Goal: Find specific page/section: Find specific page/section

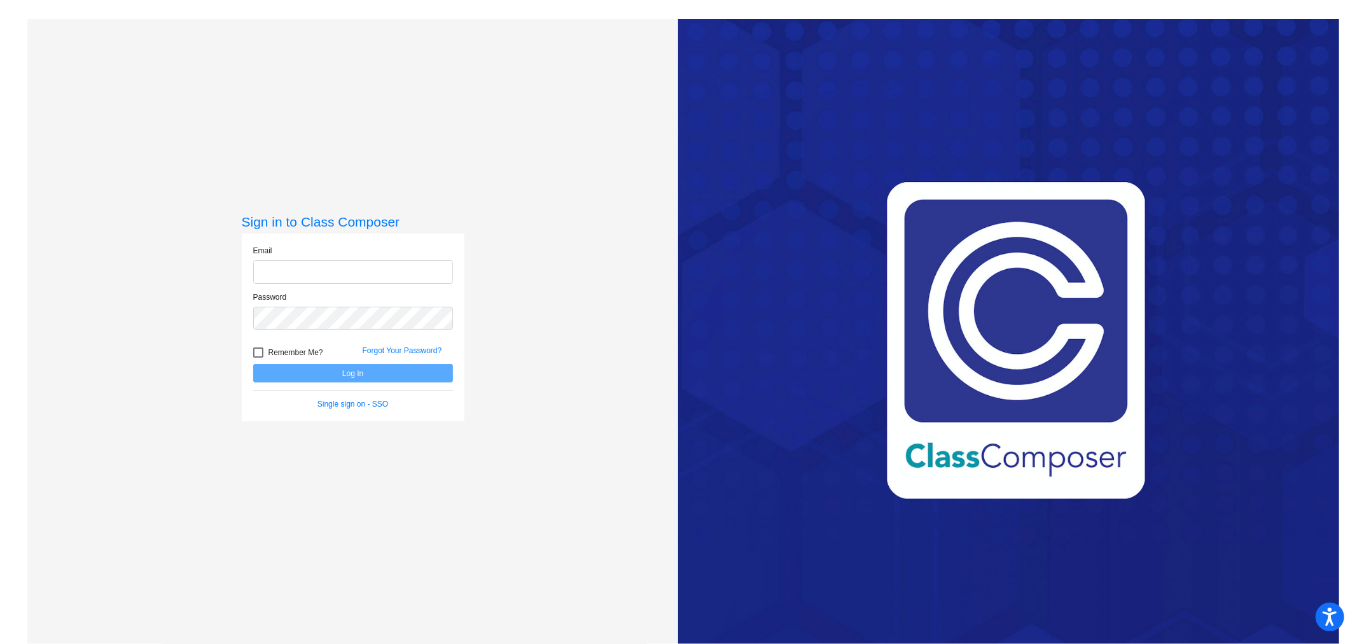
type input "[EMAIL_ADDRESS][DOMAIN_NAME]"
click at [340, 374] on button "Log In" at bounding box center [353, 373] width 200 height 18
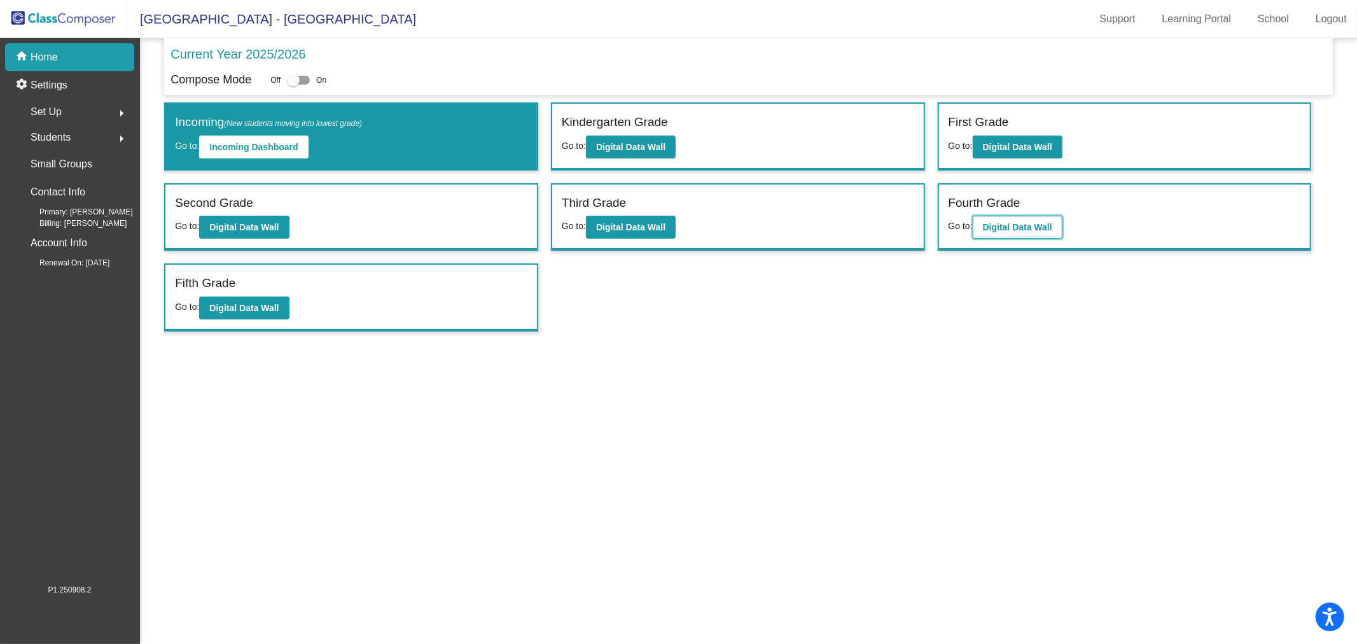
click at [998, 225] on b "Digital Data Wall" at bounding box center [1017, 227] width 69 height 10
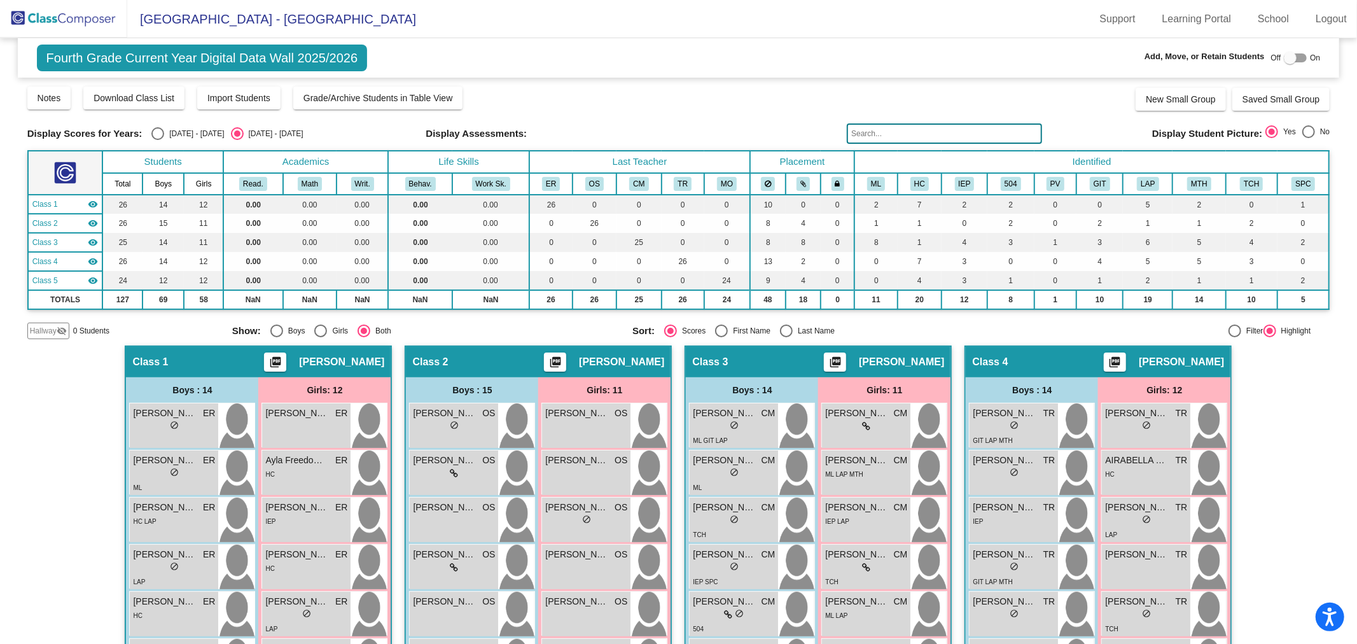
click at [892, 136] on input "text" at bounding box center [944, 133] width 195 height 20
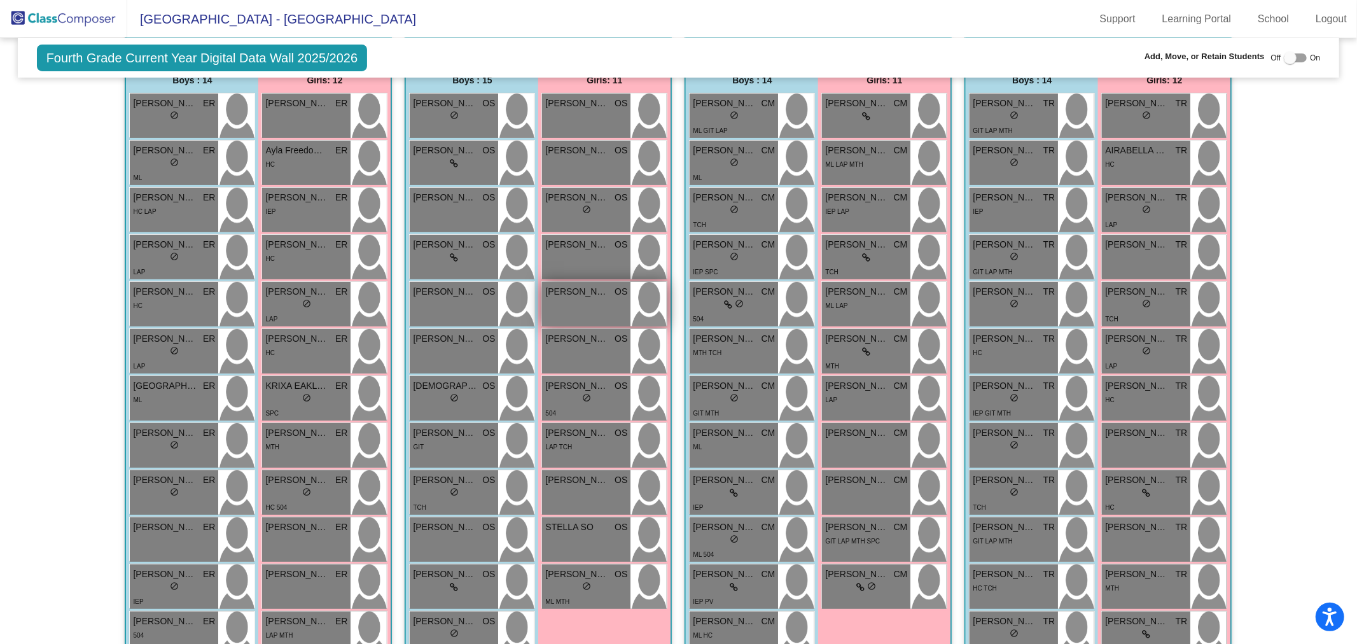
scroll to position [695, 0]
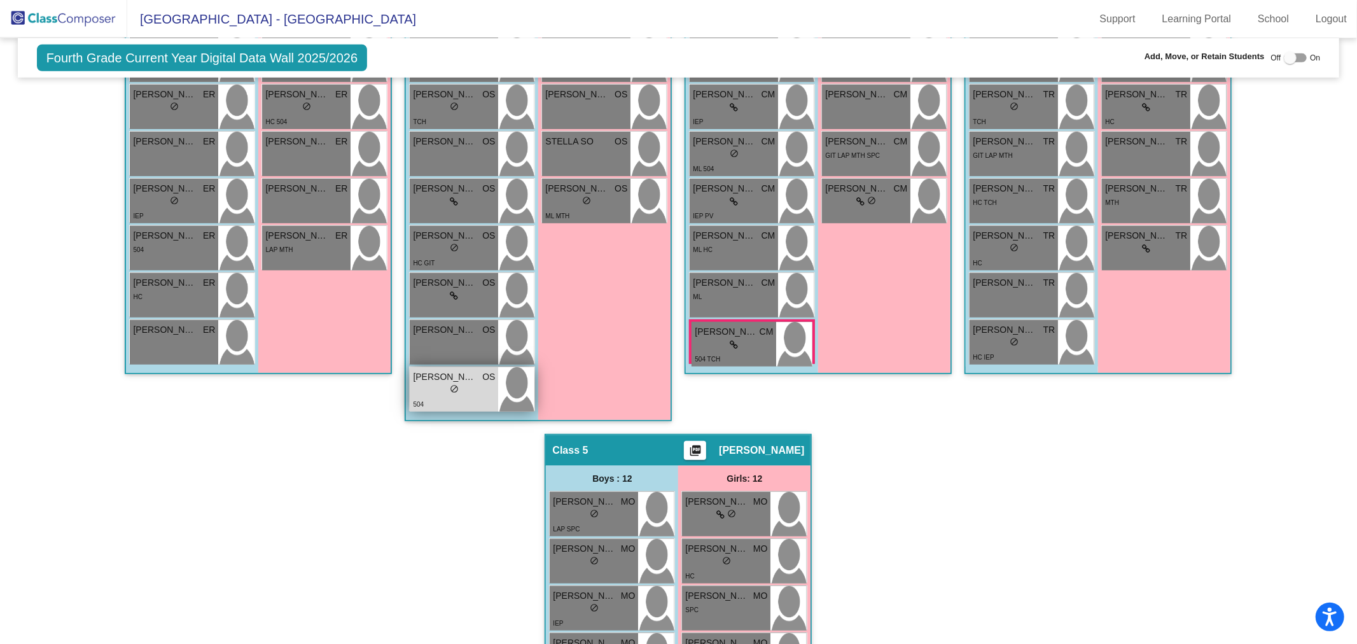
type input "weston"
click at [467, 387] on div "lock do_not_disturb_alt" at bounding box center [454, 390] width 82 height 13
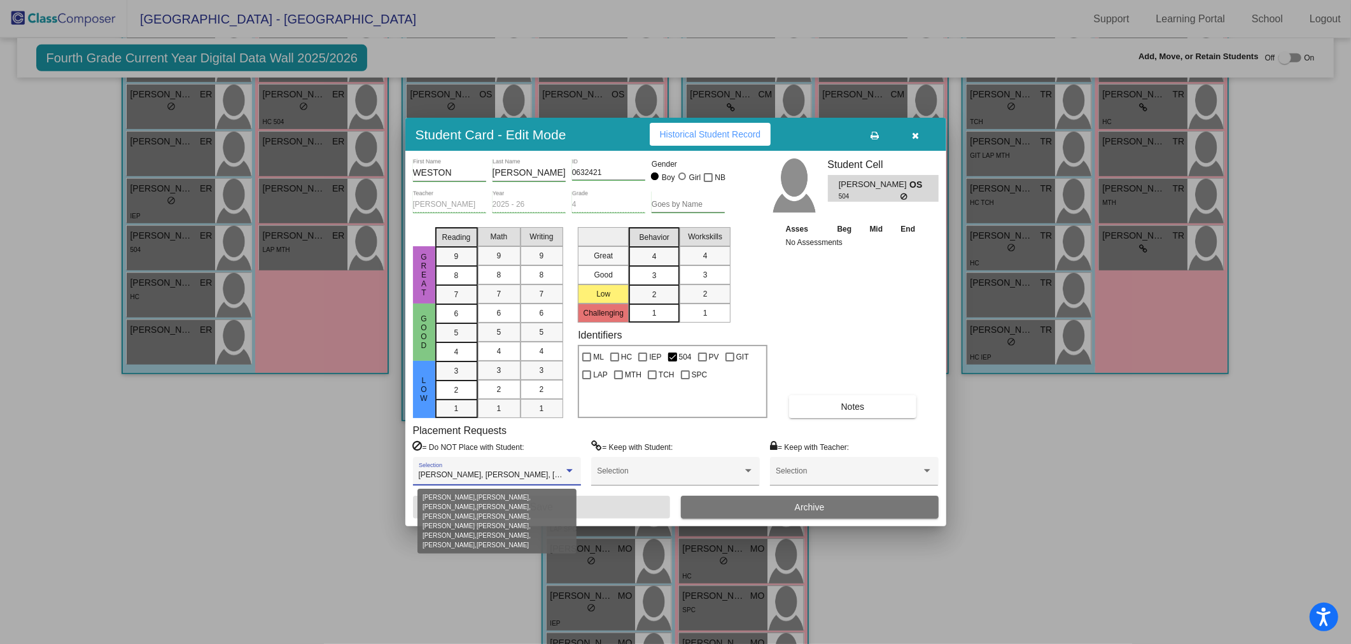
click at [570, 475] on div at bounding box center [569, 470] width 11 height 9
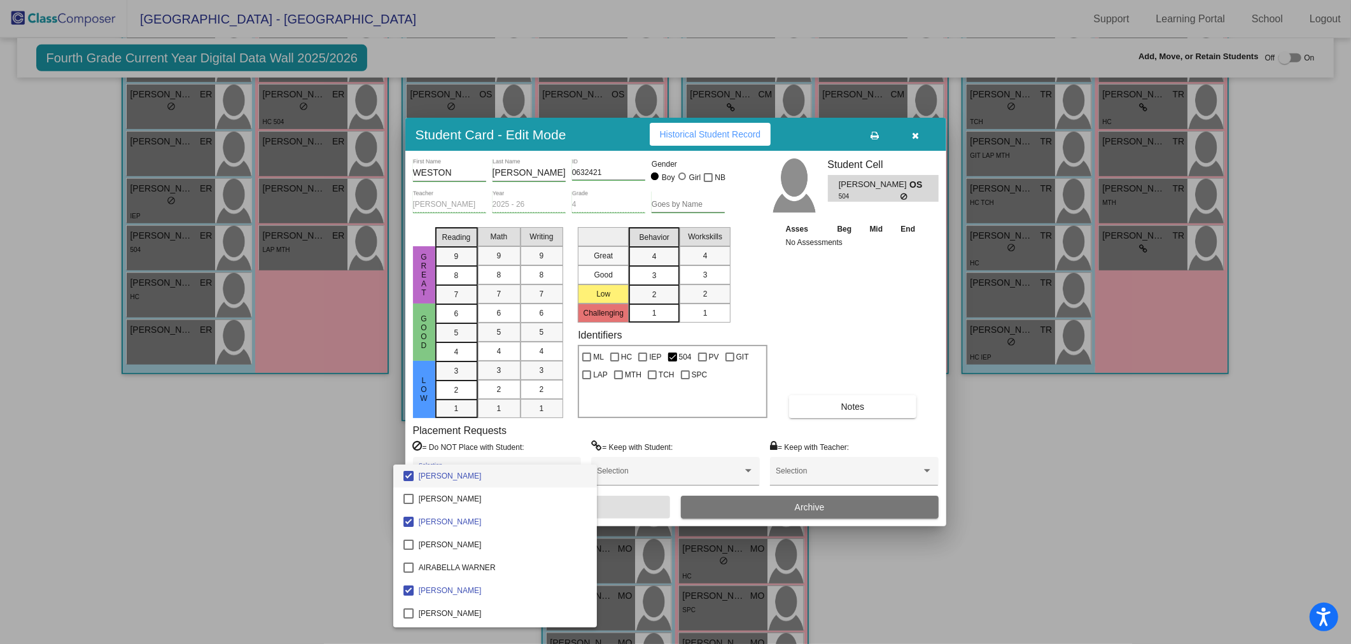
click at [576, 443] on div at bounding box center [675, 322] width 1351 height 644
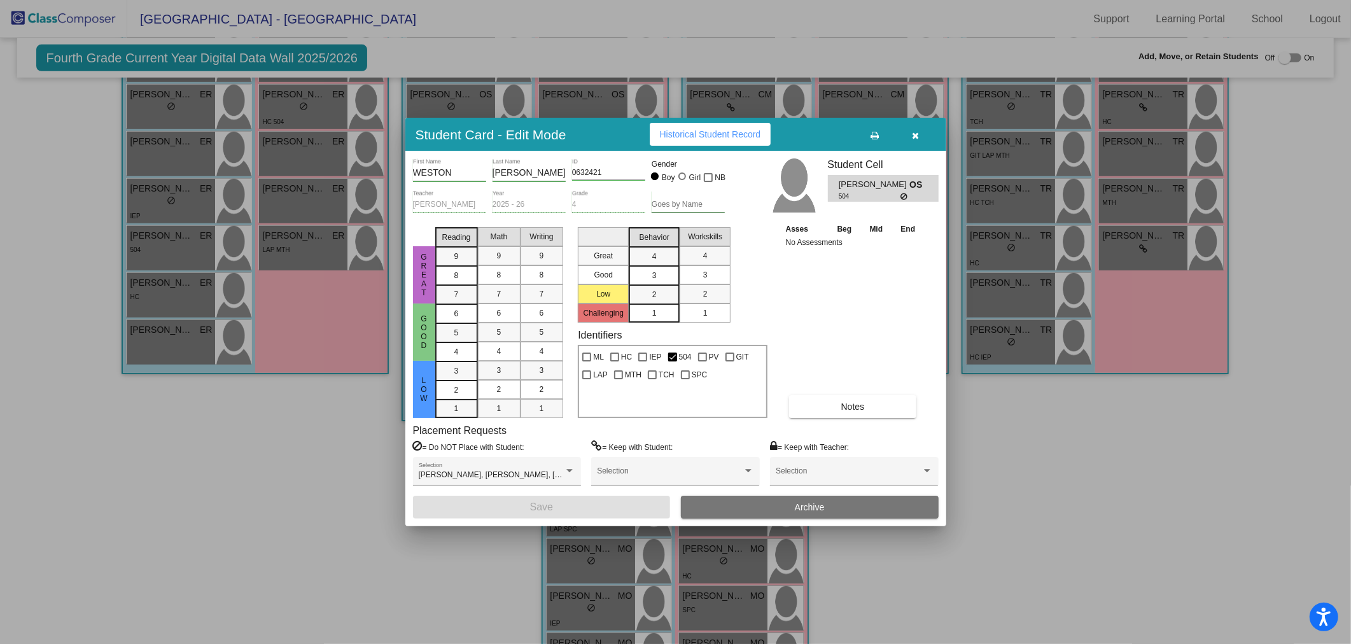
click at [916, 135] on icon "button" at bounding box center [915, 135] width 7 height 9
